Goal: Task Accomplishment & Management: Use online tool/utility

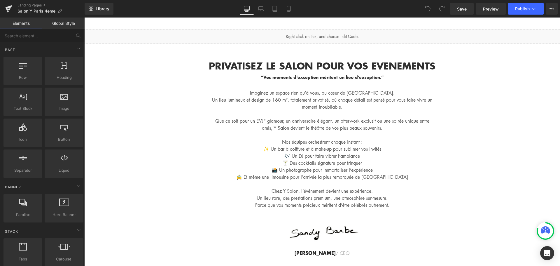
scroll to position [2241, 0]
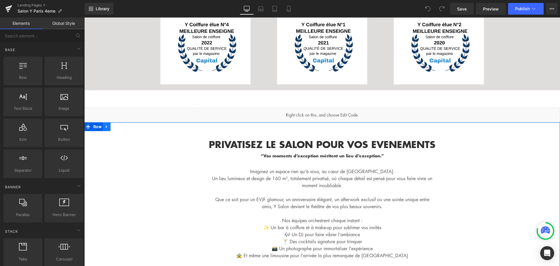
click at [105, 125] on icon at bounding box center [107, 127] width 4 height 4
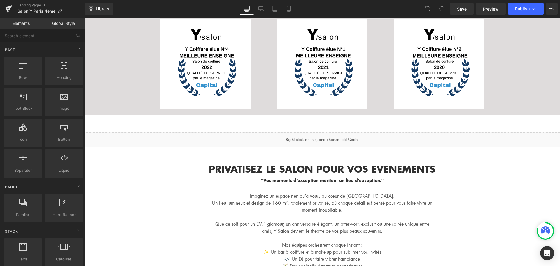
scroll to position [2183, 0]
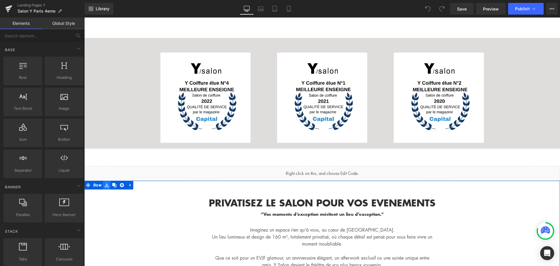
click at [105, 183] on icon at bounding box center [107, 185] width 4 height 4
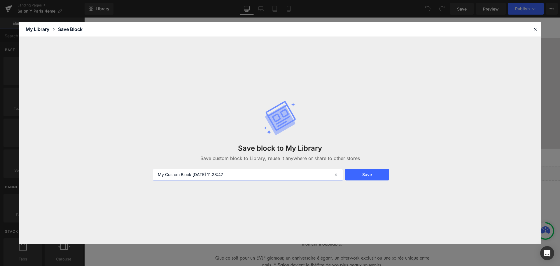
click at [274, 174] on input "My Custom Block 2025-09-08 11:28:47" at bounding box center [248, 175] width 190 height 12
type input "Texte privatisation"
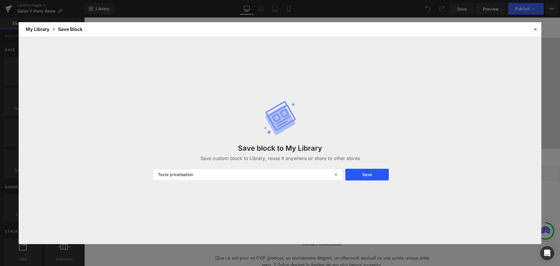
click at [377, 175] on button "Save" at bounding box center [366, 175] width 43 height 12
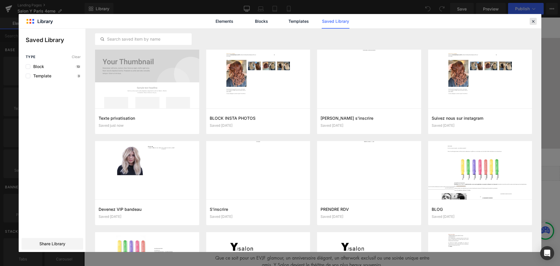
click at [531, 22] on icon at bounding box center [533, 21] width 5 height 5
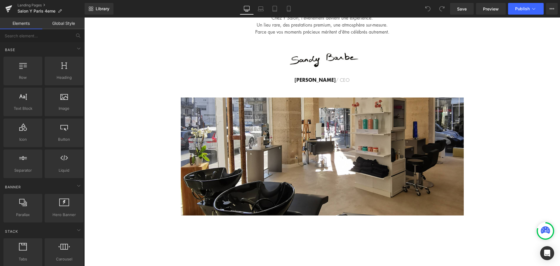
scroll to position [2562, 0]
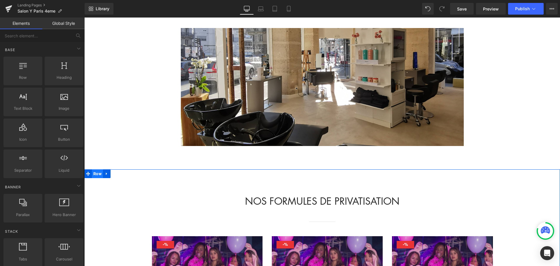
click at [97, 169] on span "Row" at bounding box center [97, 173] width 11 height 9
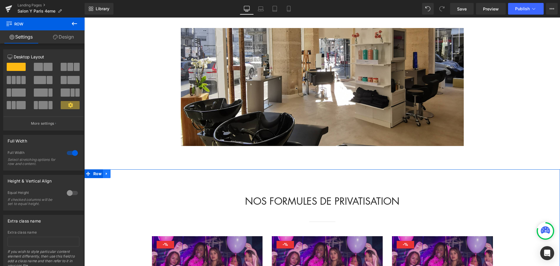
click at [106, 172] on icon at bounding box center [106, 173] width 1 height 3
click at [105, 172] on icon at bounding box center [107, 174] width 4 height 4
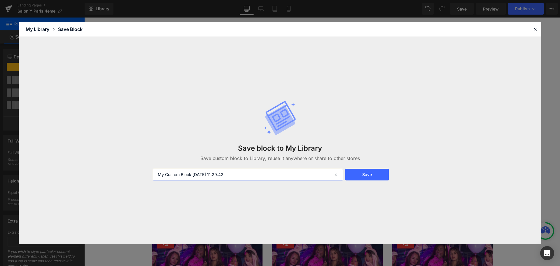
click at [224, 175] on input "My Custom Block 2025-09-08 11:29:42" at bounding box center [248, 175] width 190 height 12
type input "Formules privatisation"
click at [364, 176] on button "Save" at bounding box center [366, 175] width 43 height 12
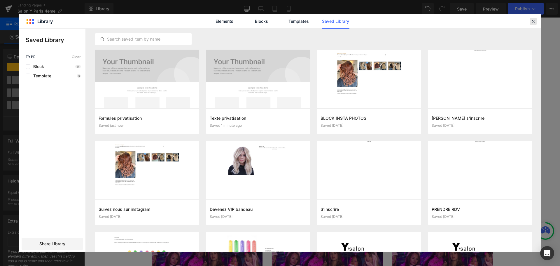
click at [532, 21] on icon at bounding box center [533, 21] width 5 height 5
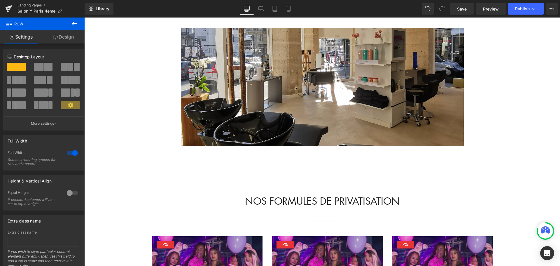
click at [33, 3] on link "Landing Pages" at bounding box center [51, 5] width 67 height 5
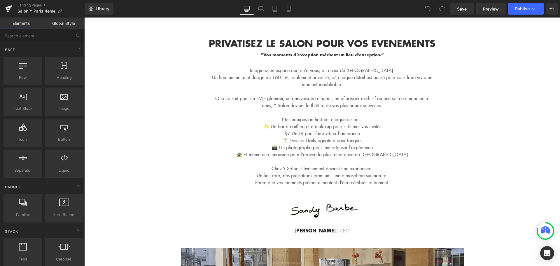
scroll to position [2071, 0]
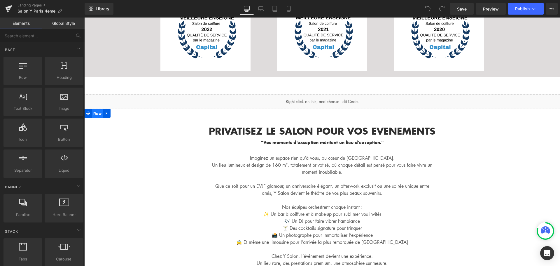
click at [94, 109] on span "Row" at bounding box center [97, 113] width 11 height 9
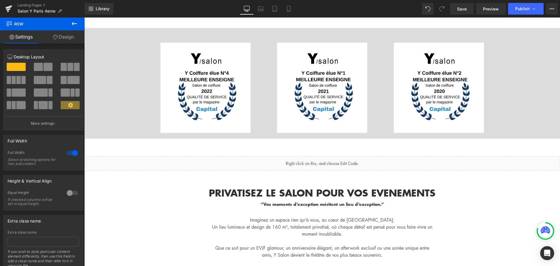
scroll to position [2013, 0]
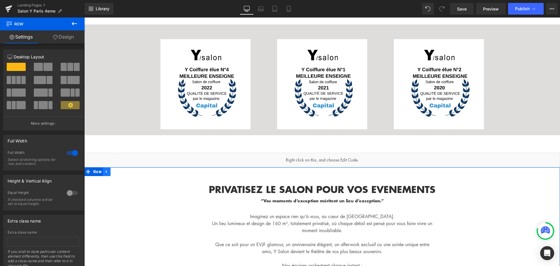
click at [106, 167] on link at bounding box center [107, 171] width 8 height 9
click at [37, 6] on link "Landing Pages" at bounding box center [51, 5] width 67 height 5
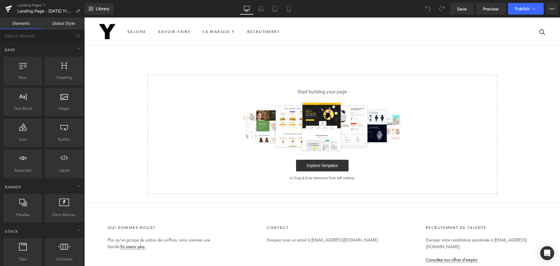
click at [219, 160] on div "Explore Template" at bounding box center [322, 166] width 331 height 12
click at [100, 10] on span "Library" at bounding box center [103, 8] width 14 height 5
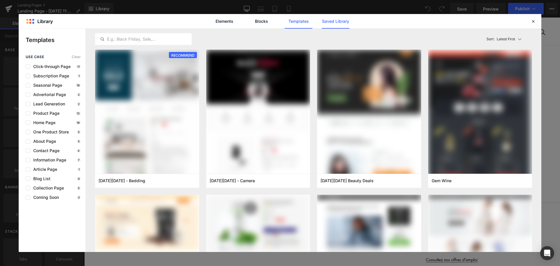
click at [338, 22] on link "Saved Library" at bounding box center [336, 21] width 28 height 15
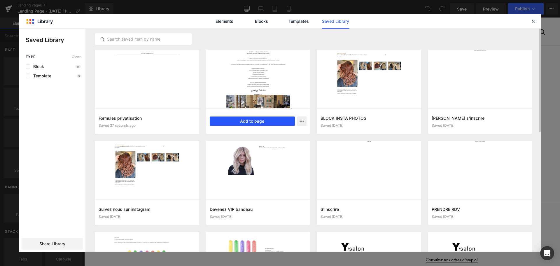
click at [257, 121] on button "Add to page" at bounding box center [252, 120] width 85 height 9
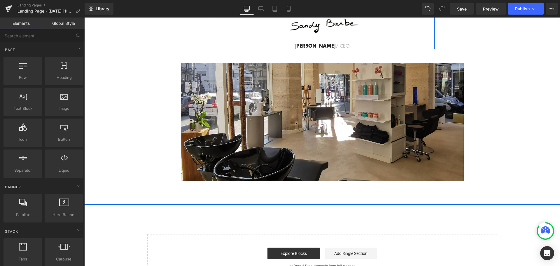
scroll to position [263, 0]
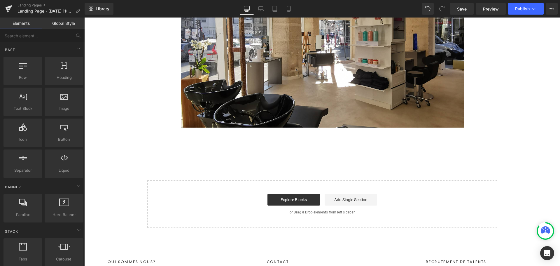
click at [251, 166] on div "PRIVATISEZ LE SALON POUR VOS EVENEMENTS “Vos moments d’exception méritent un li…" at bounding box center [322, 5] width 476 height 445
click at [100, 9] on span "Library" at bounding box center [103, 8] width 14 height 5
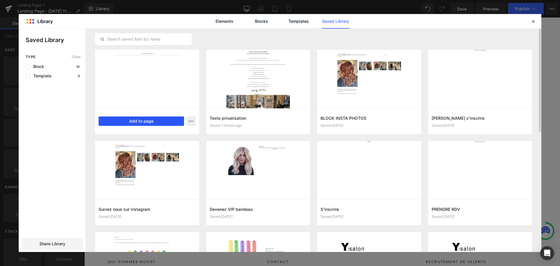
click at [135, 120] on button "Add to page" at bounding box center [141, 120] width 85 height 9
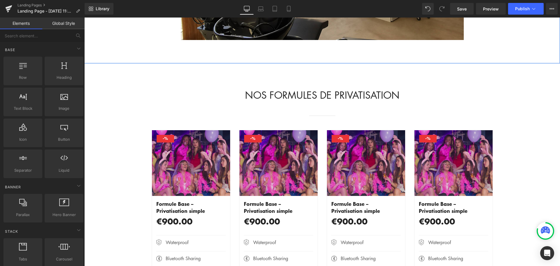
scroll to position [408, 0]
